Goal: Navigation & Orientation: Find specific page/section

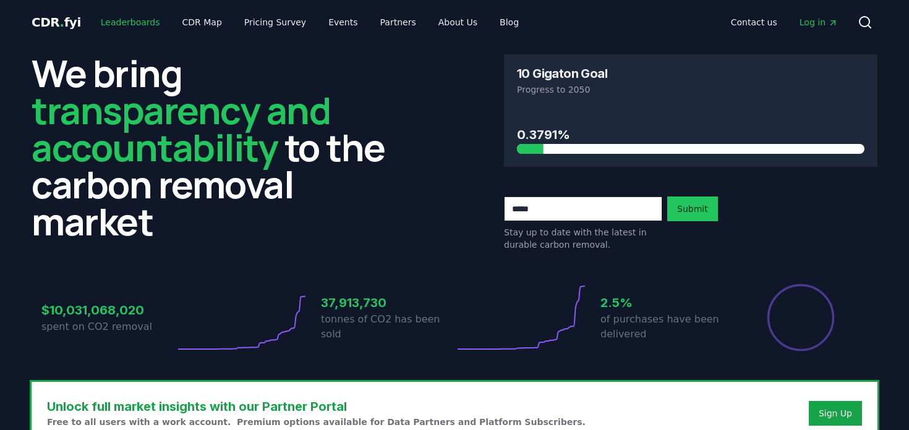
click at [134, 20] on link "Leaderboards" at bounding box center [130, 22] width 79 height 22
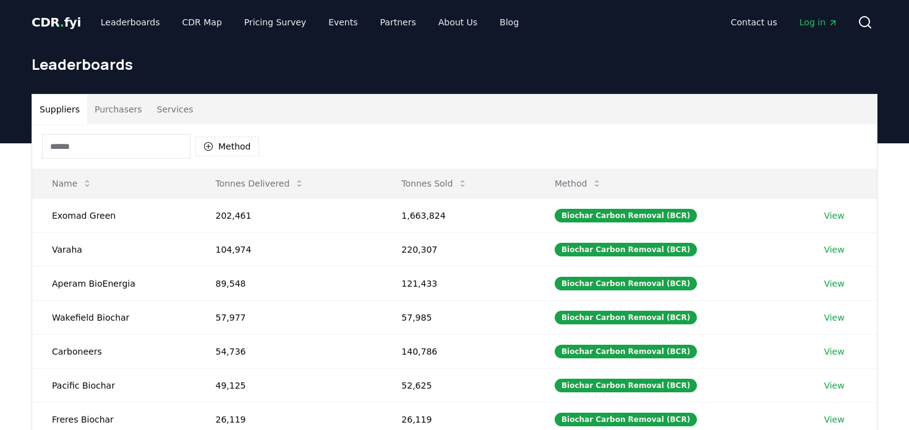
click at [153, 118] on button "Services" at bounding box center [175, 110] width 51 height 30
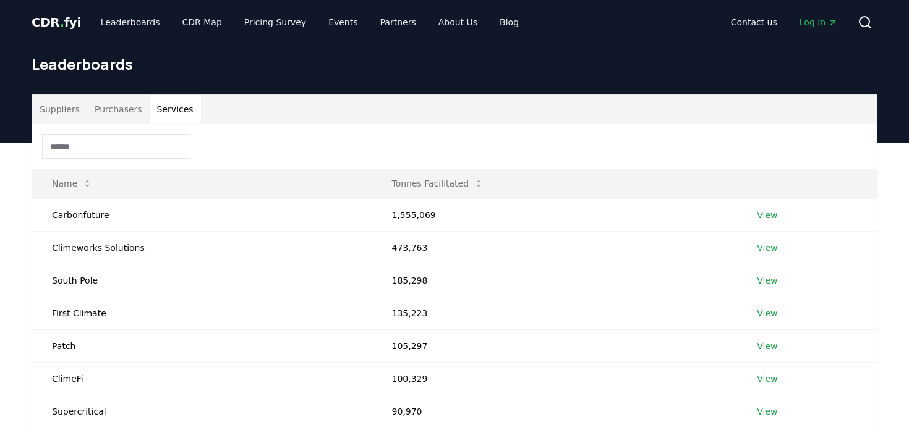
click at [130, 118] on button "Purchasers" at bounding box center [118, 110] width 62 height 30
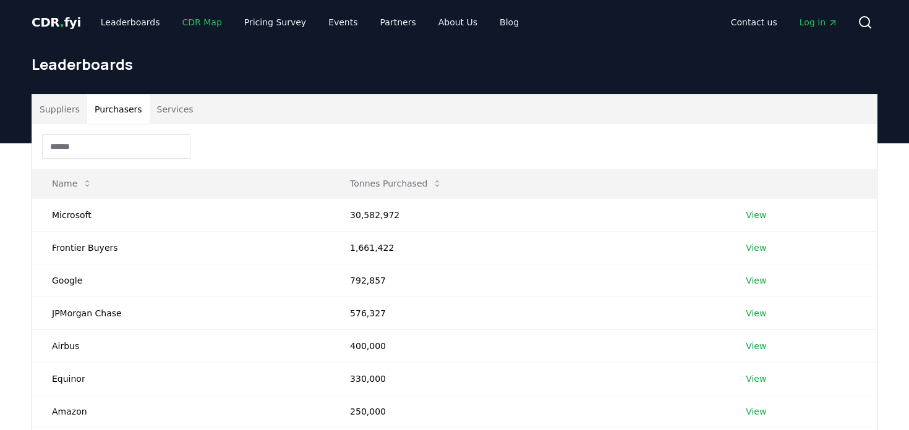
click at [200, 23] on link "CDR Map" at bounding box center [201, 22] width 59 height 22
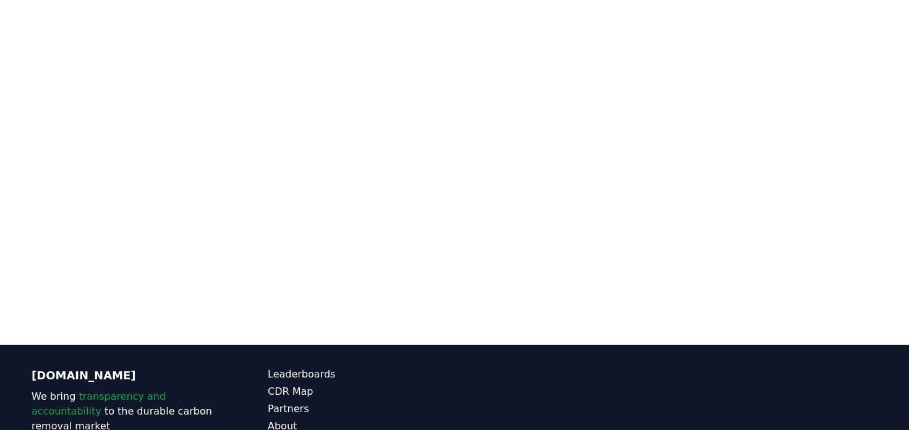
scroll to position [189, 0]
